Goal: Communication & Community: Participate in discussion

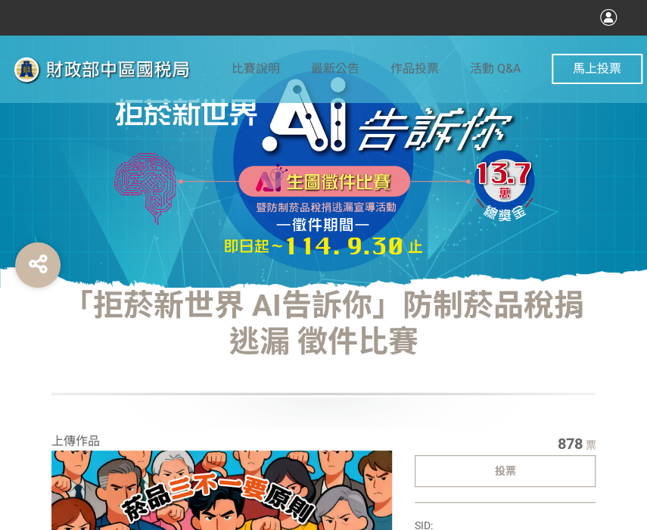
drag, startPoint x: 473, startPoint y: 477, endPoint x: 404, endPoint y: 428, distance: 85.3
click at [473, 477] on div "投票" at bounding box center [506, 471] width 182 height 32
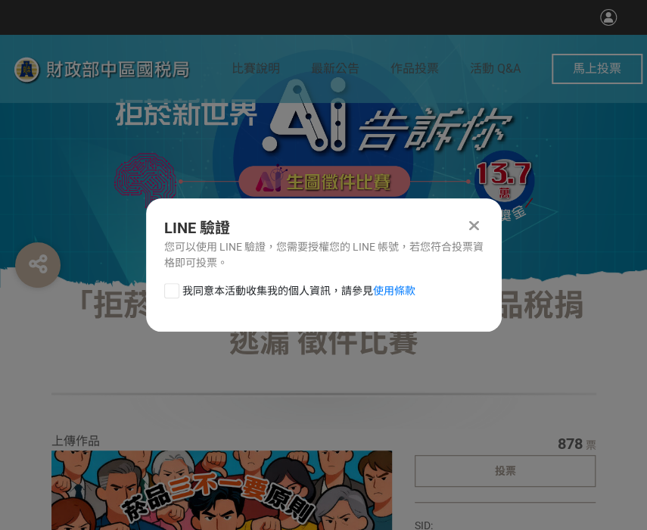
click at [167, 297] on div at bounding box center [171, 290] width 15 height 15
checkbox input "true"
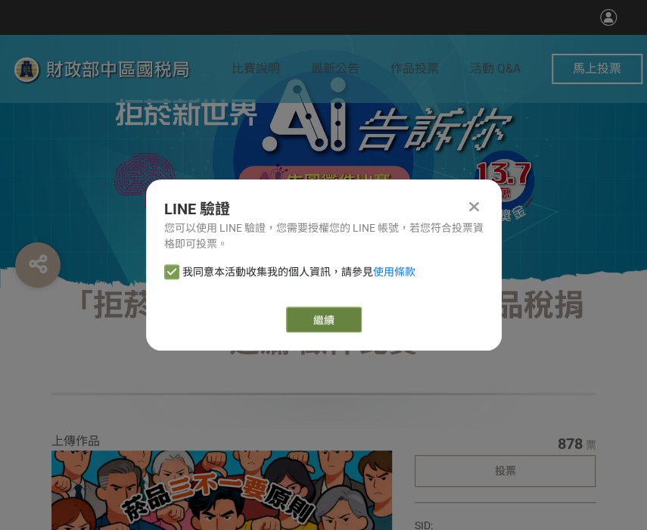
click at [316, 324] on link "繼續" at bounding box center [324, 320] width 76 height 26
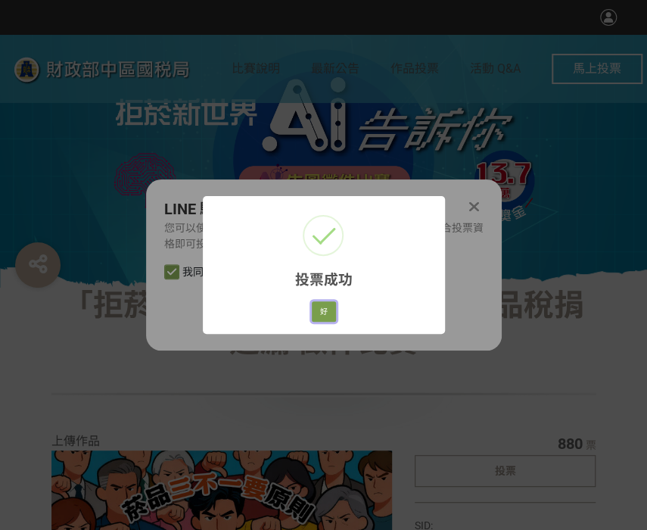
drag, startPoint x: 327, startPoint y: 313, endPoint x: 480, endPoint y: 337, distance: 154.8
click at [327, 313] on button "好" at bounding box center [324, 311] width 24 height 21
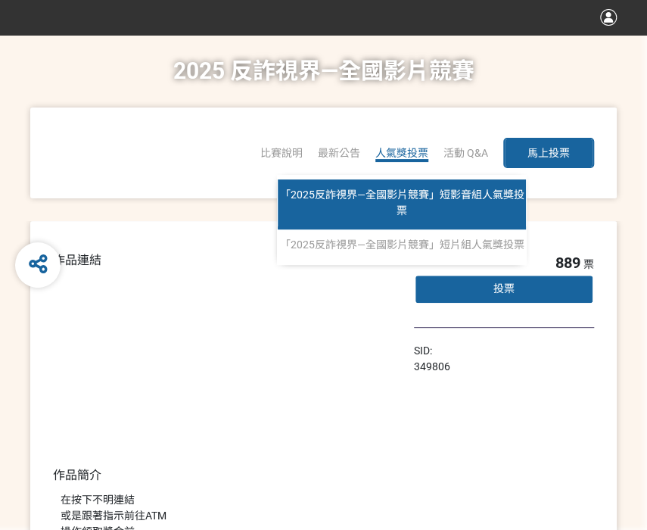
click at [418, 201] on link "「2025反詐視界—全國影片競賽」短影音組人氣獎投票" at bounding box center [402, 204] width 248 height 50
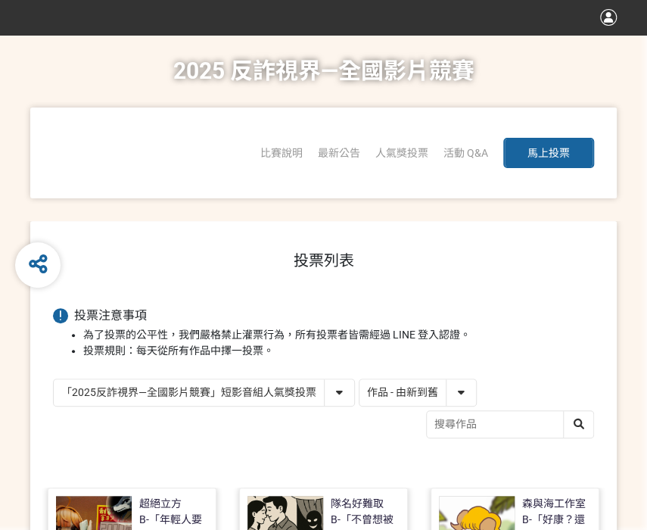
click at [447, 392] on select "作品 - 由新到舊 作品 - 由舊到新 票數 - 由多到少 票數 - 由少到多" at bounding box center [418, 392] width 117 height 26
select select "vote"
click at [360, 379] on select "作品 - 由新到舊 作品 - 由舊到新 票數 - 由多到少 票數 - 由少到多" at bounding box center [418, 392] width 117 height 26
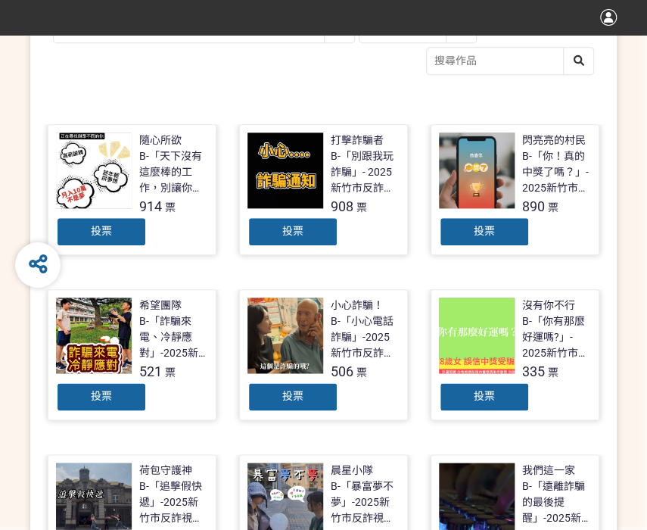
scroll to position [379, 0]
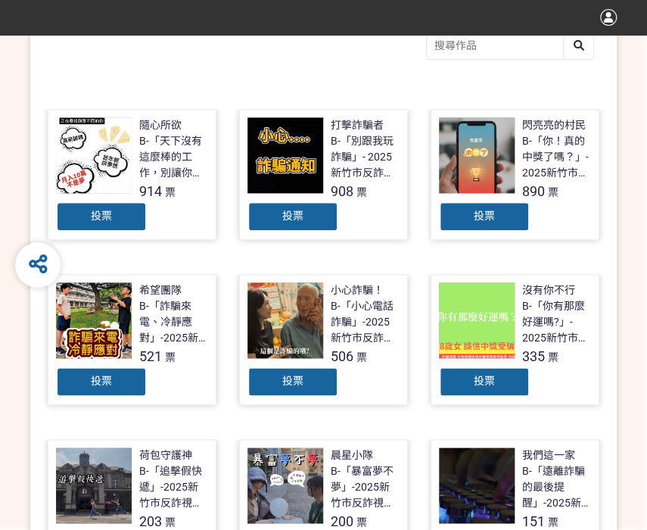
click at [276, 210] on div "投票" at bounding box center [293, 216] width 91 height 30
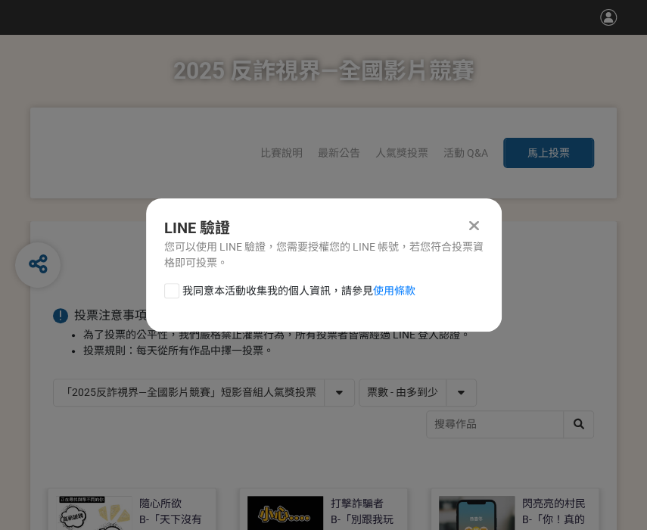
click at [165, 291] on div "我同意本活動收集我的個人資訊，請參見 使用條款" at bounding box center [324, 298] width 356 height 30
click at [168, 288] on div at bounding box center [171, 290] width 15 height 15
checkbox input "true"
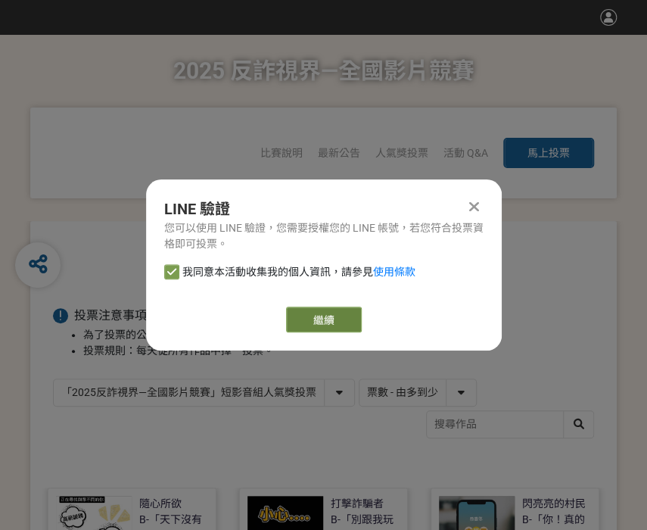
click at [307, 326] on link "繼續" at bounding box center [324, 320] width 76 height 26
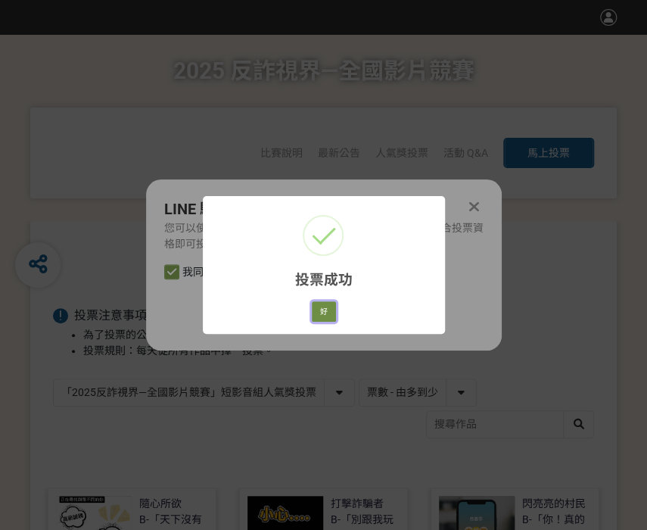
click at [329, 308] on button "好" at bounding box center [324, 311] width 24 height 21
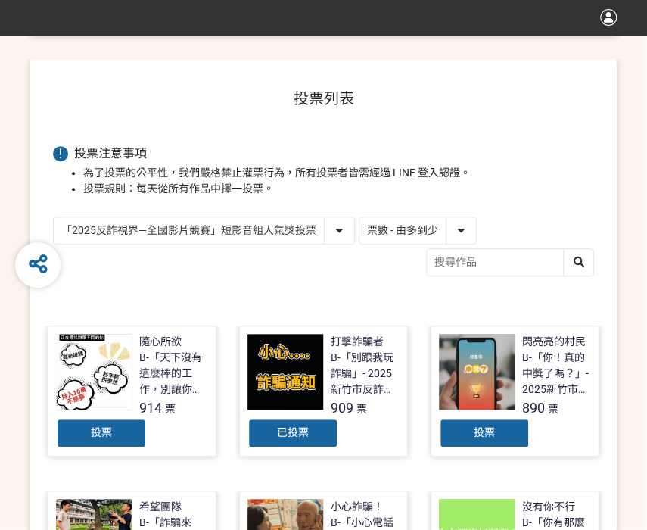
scroll to position [243, 0]
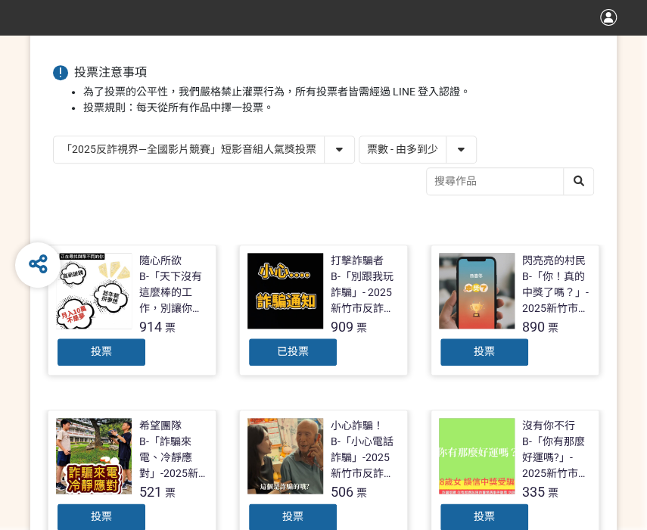
drag, startPoint x: 262, startPoint y: 145, endPoint x: 266, endPoint y: 161, distance: 17.3
click at [262, 145] on select "「2025反詐視界—全國影片競賽」短影音組人氣獎投票 「2025反詐視界—全國影片競賽」短片組人氣獎投票" at bounding box center [204, 149] width 301 height 26
select select "13146"
click at [54, 136] on select "「2025反詐視界—全國影片競賽」短影音組人氣獎投票 「2025反詐視界—全國影片競賽」短片組人氣獎投票" at bounding box center [204, 149] width 301 height 26
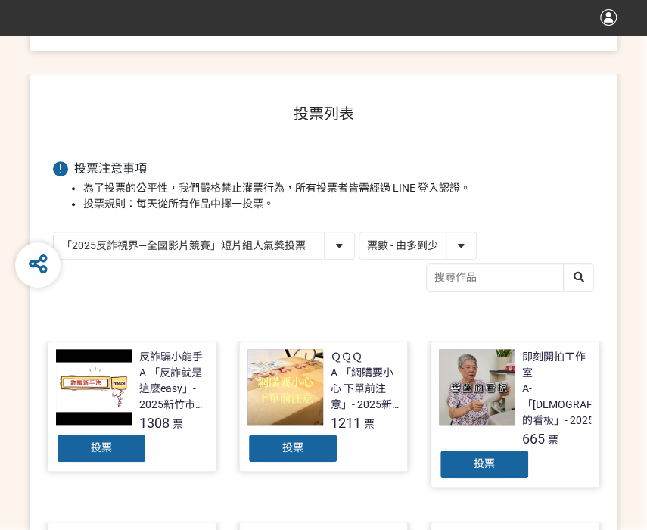
scroll to position [151, 0]
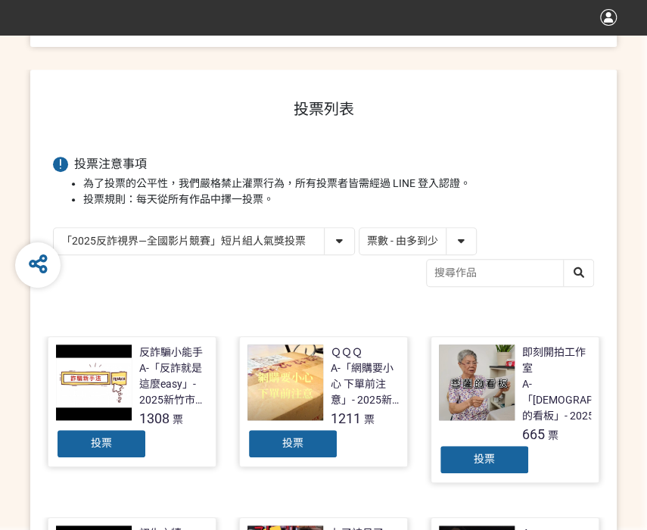
click at [282, 446] on span "投票" at bounding box center [292, 443] width 21 height 12
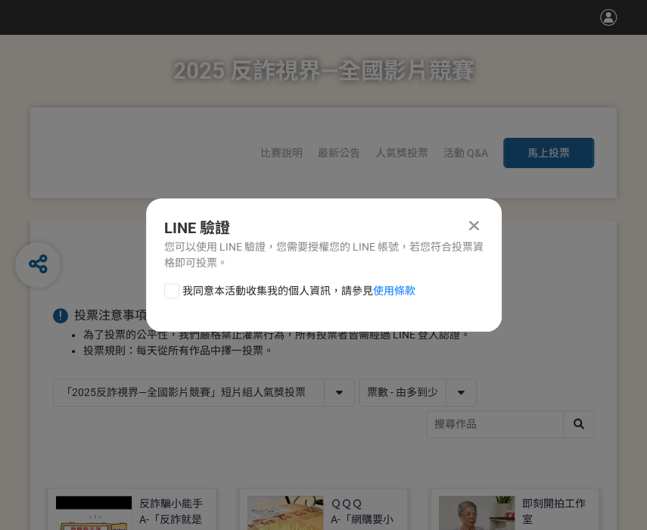
scroll to position [0, 0]
click at [173, 294] on div at bounding box center [171, 290] width 15 height 15
checkbox input "true"
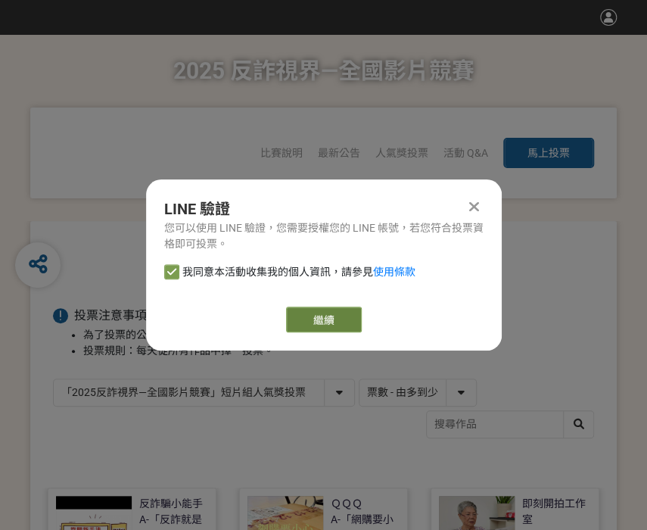
click at [295, 326] on link "繼續" at bounding box center [324, 320] width 76 height 26
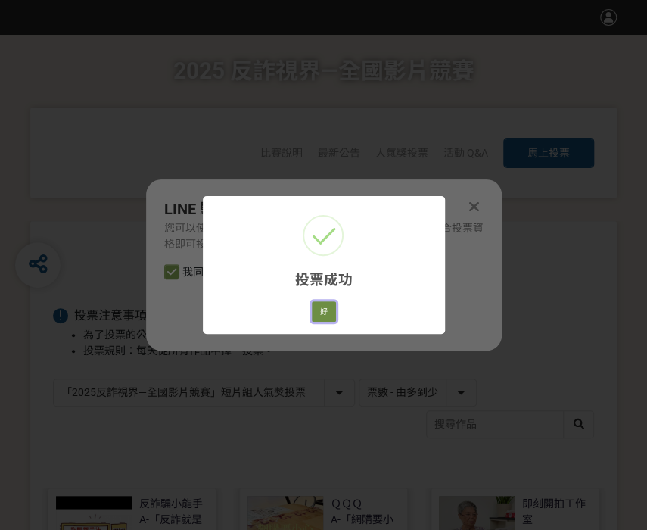
click at [323, 313] on button "好" at bounding box center [324, 311] width 24 height 21
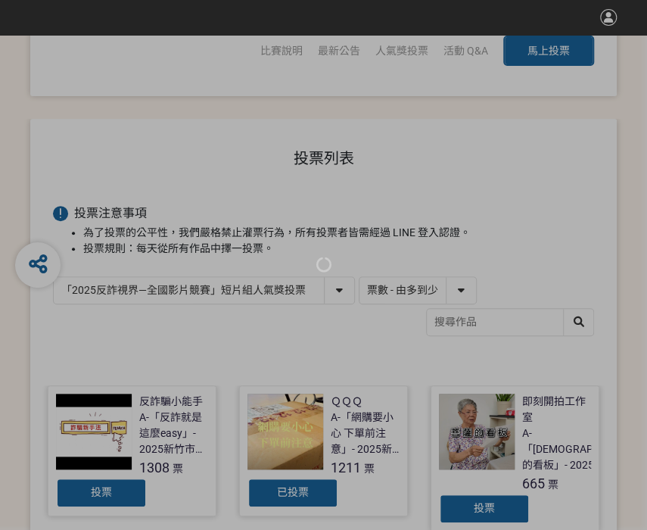
scroll to position [132, 0]
